Goal: Browse casually

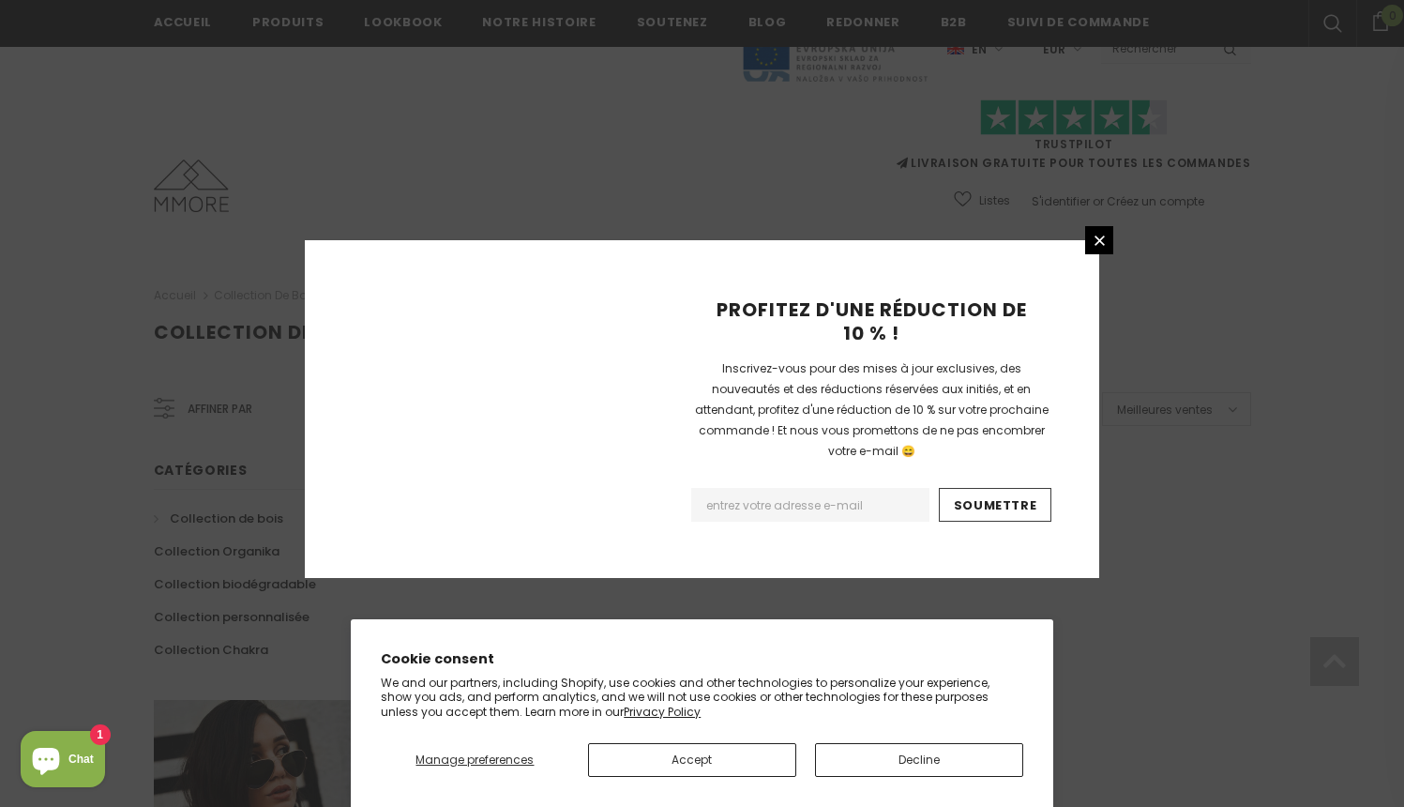
scroll to position [1161, 0]
